Goal: Check status: Check status

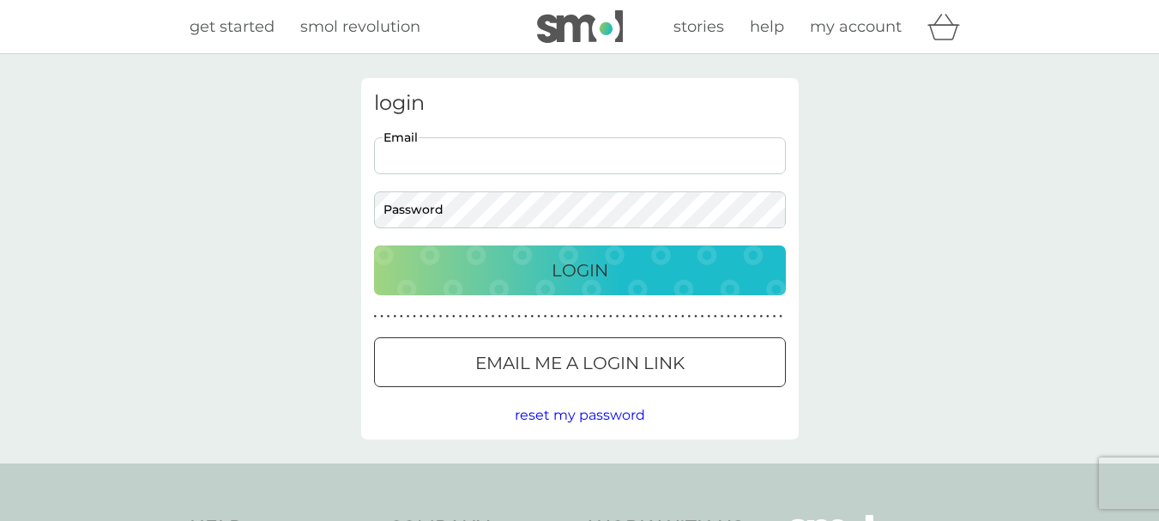
click at [457, 163] on input "Email" at bounding box center [580, 155] width 412 height 37
type input "babylychee@protonmail.com"
click at [597, 259] on p "Login" at bounding box center [580, 270] width 57 height 27
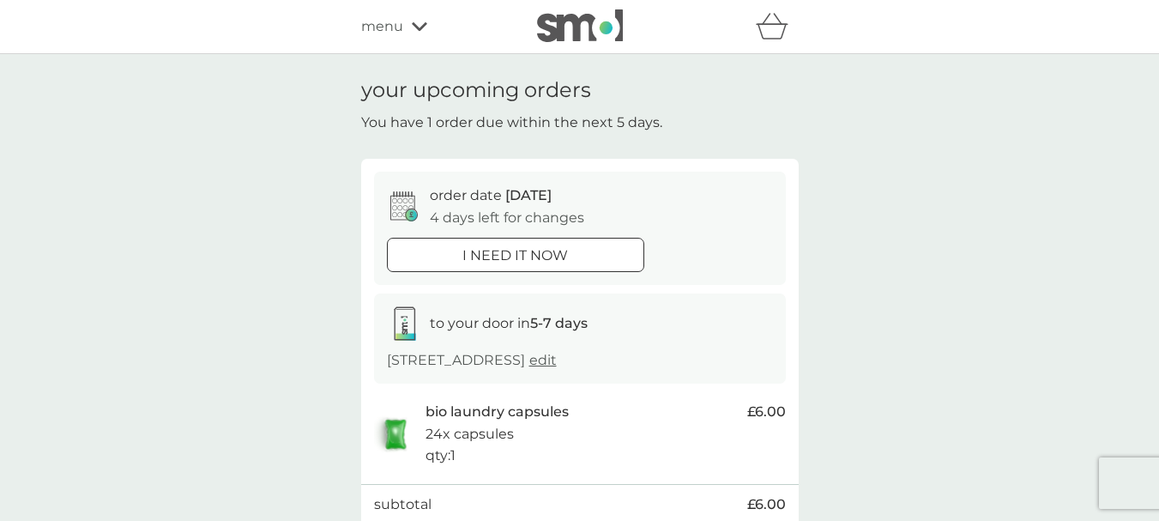
drag, startPoint x: 1080, startPoint y: 107, endPoint x: 1171, endPoint y: 106, distance: 90.9
click at [1096, 107] on div "your upcoming orders You have 1 order due within the next 5 days. order date [D…" at bounding box center [579, 375] width 1159 height 642
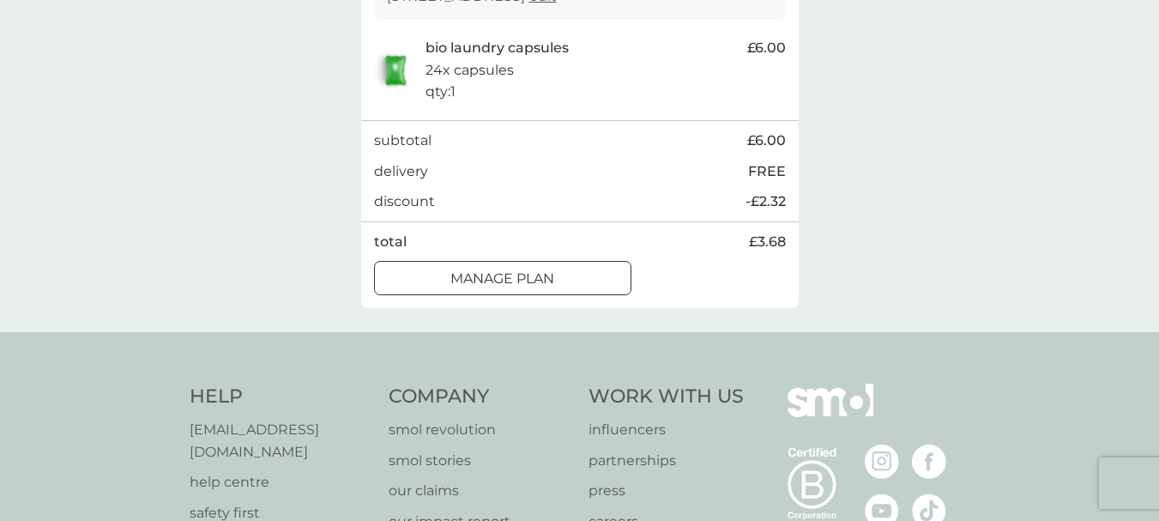
scroll to position [409, 0]
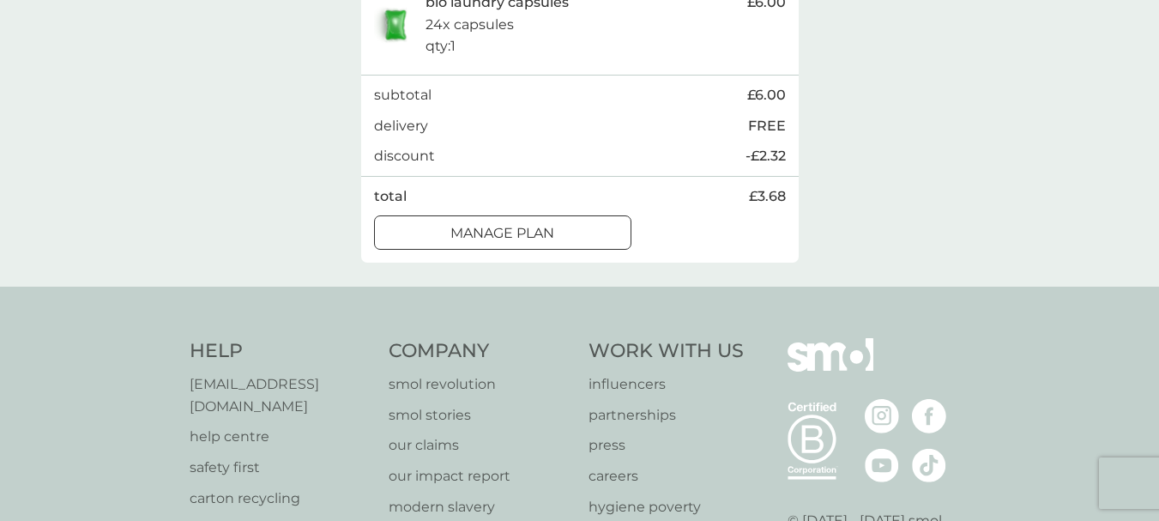
click at [523, 233] on div at bounding box center [523, 233] width 0 height 0
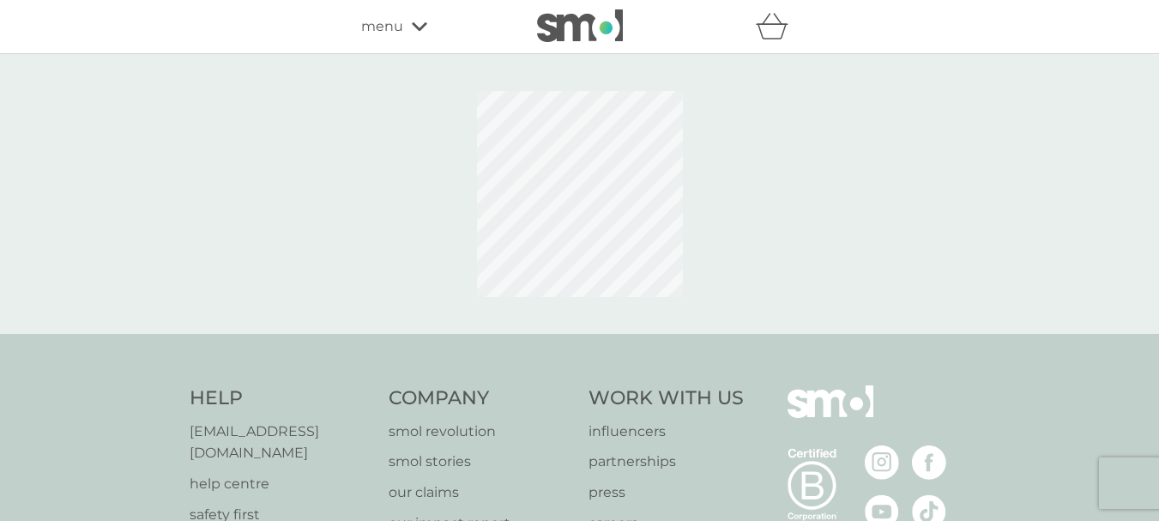
scroll to position [199, 0]
